Goal: Information Seeking & Learning: Learn about a topic

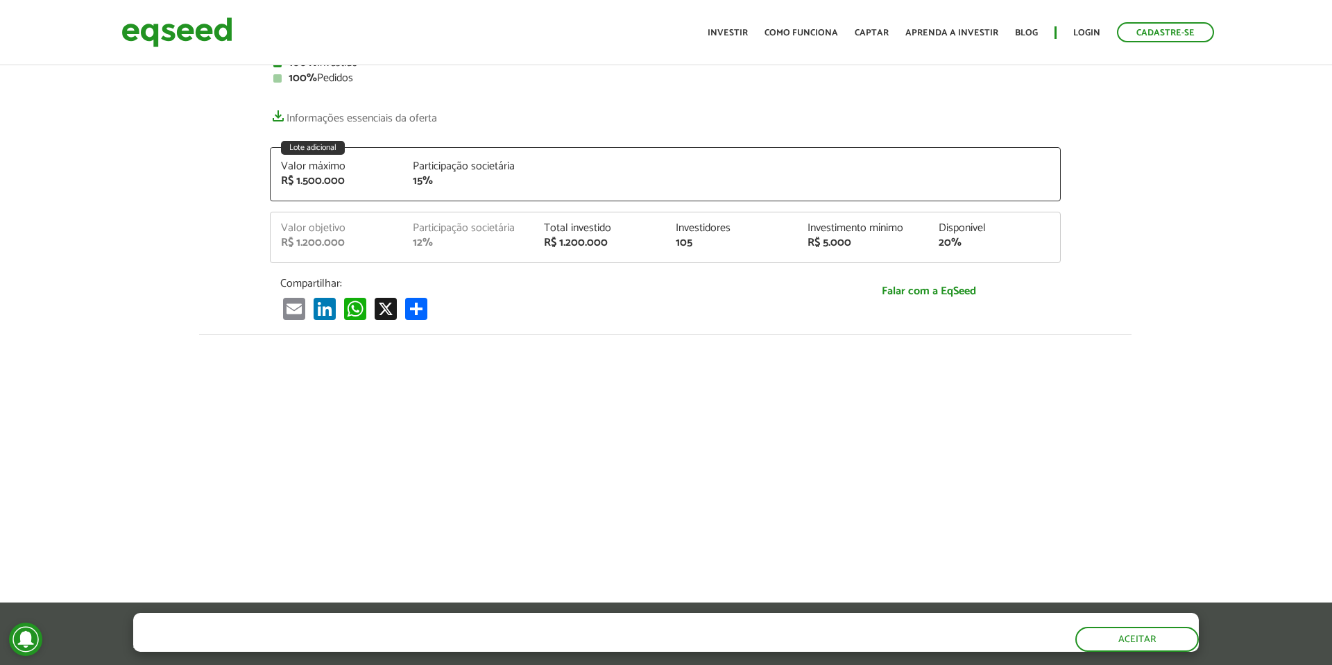
scroll to position [0, 1]
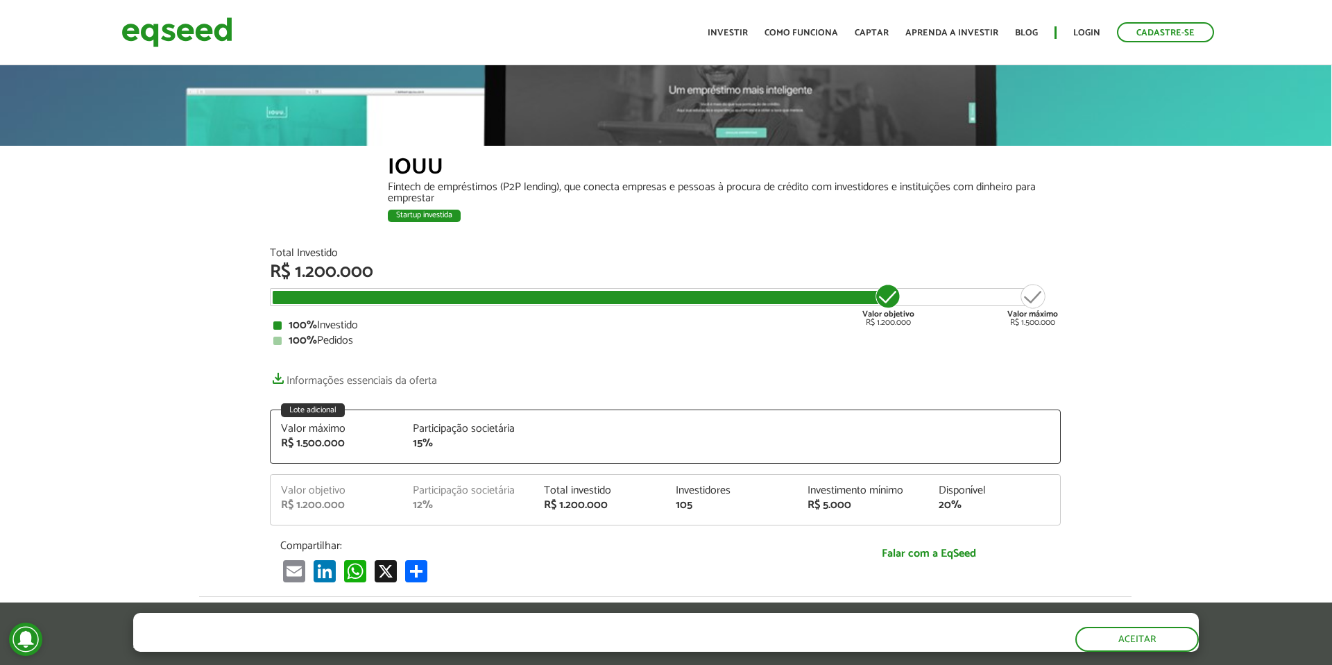
click at [402, 158] on div "IOUU" at bounding box center [724, 169] width 673 height 26
copy div "IOUU"
